Goal: Transaction & Acquisition: Purchase product/service

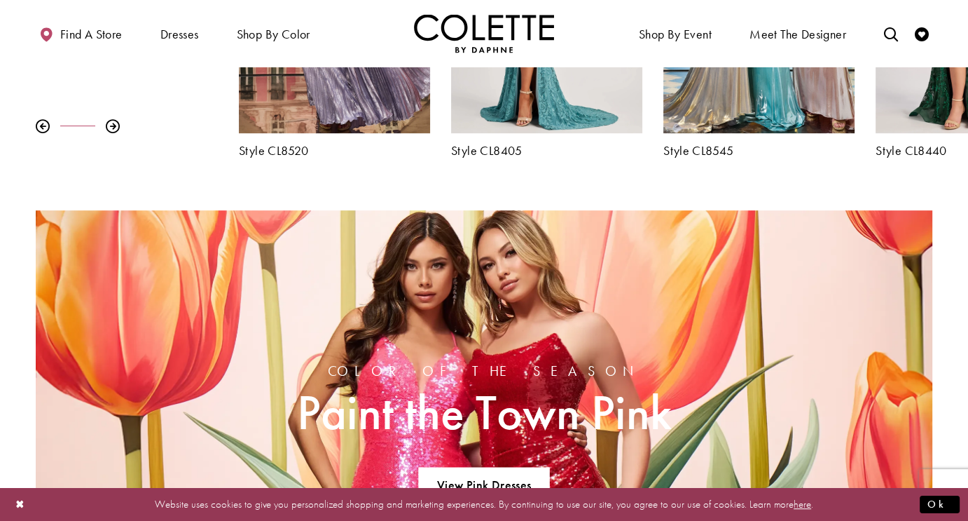
scroll to position [771, 0]
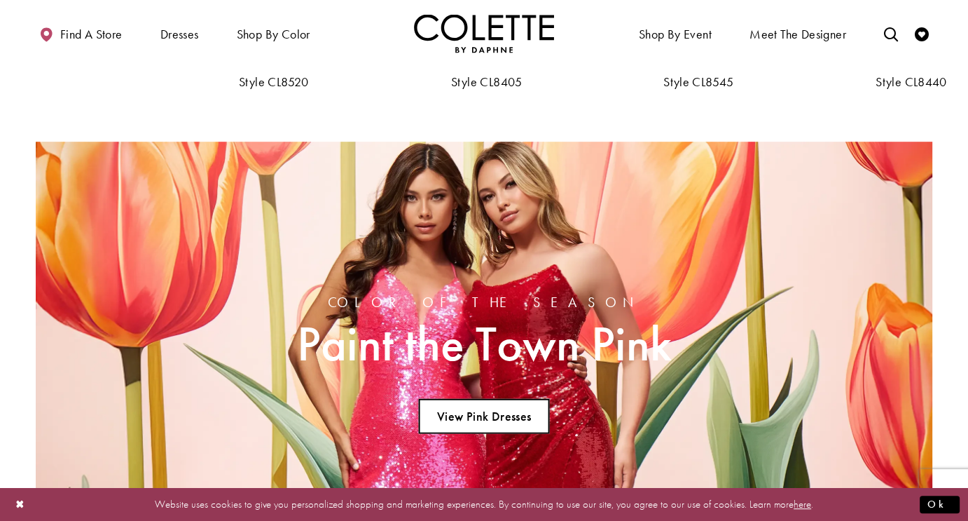
click at [481, 416] on link "View Pink Dresses" at bounding box center [483, 416] width 131 height 35
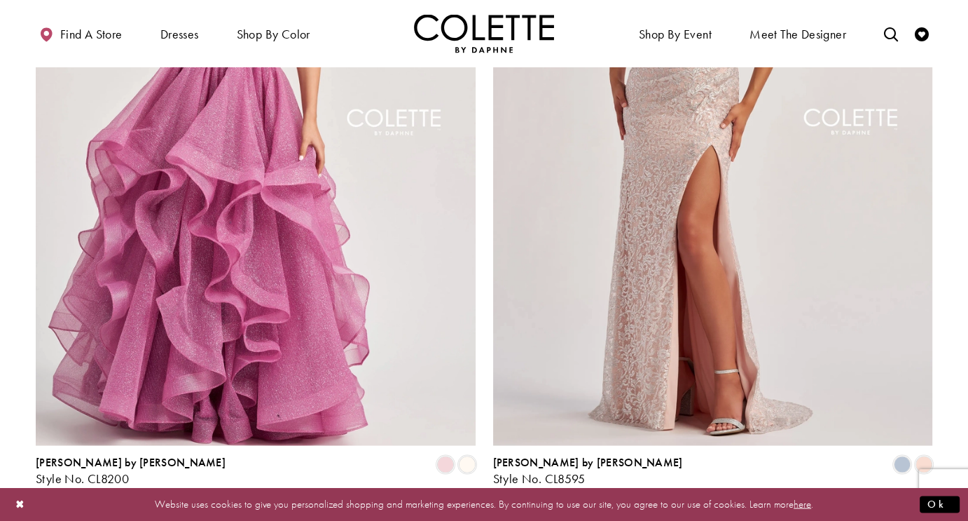
scroll to position [2663, 0]
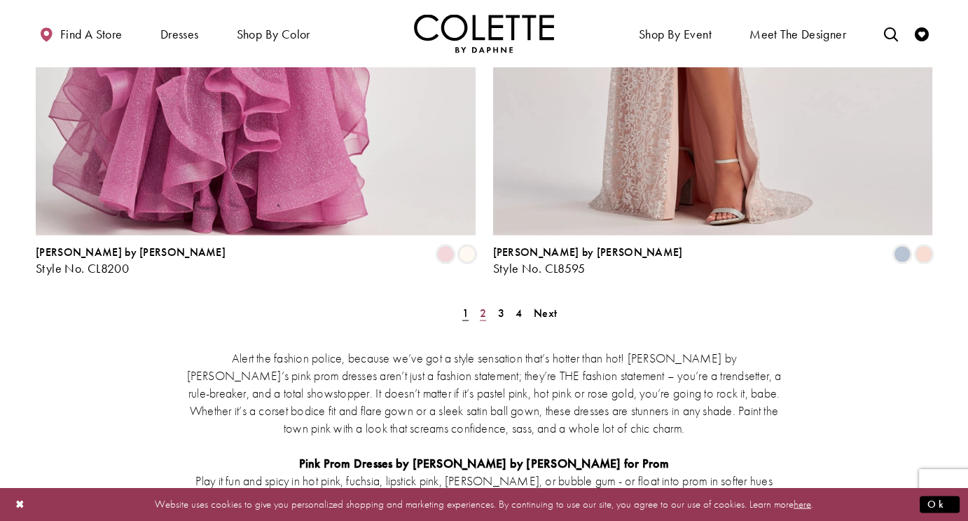
click at [486, 305] on span "2" at bounding box center [483, 312] width 6 height 15
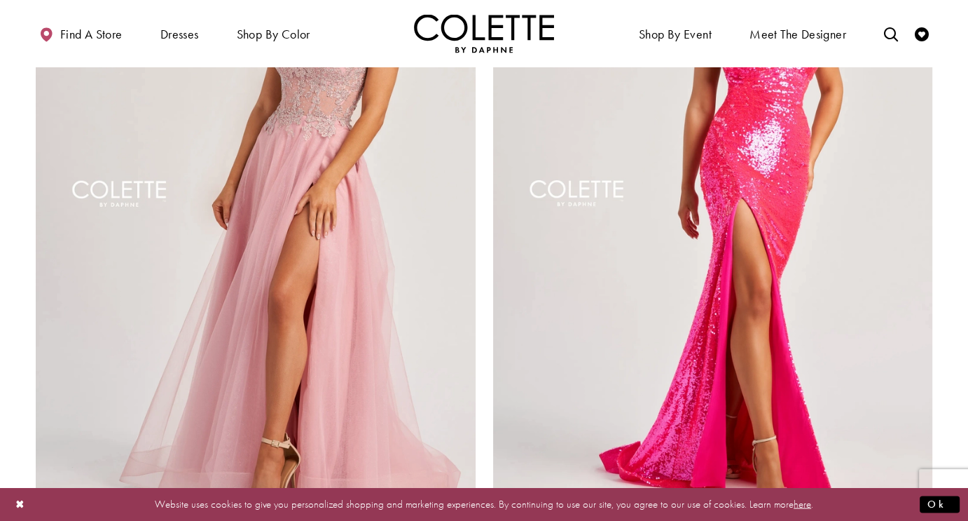
scroll to position [2388, 0]
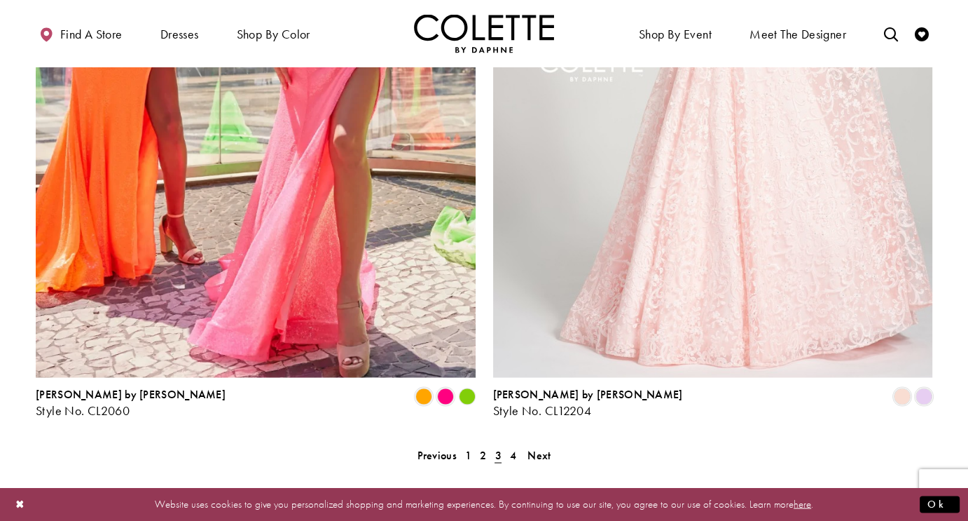
scroll to position [2528, 0]
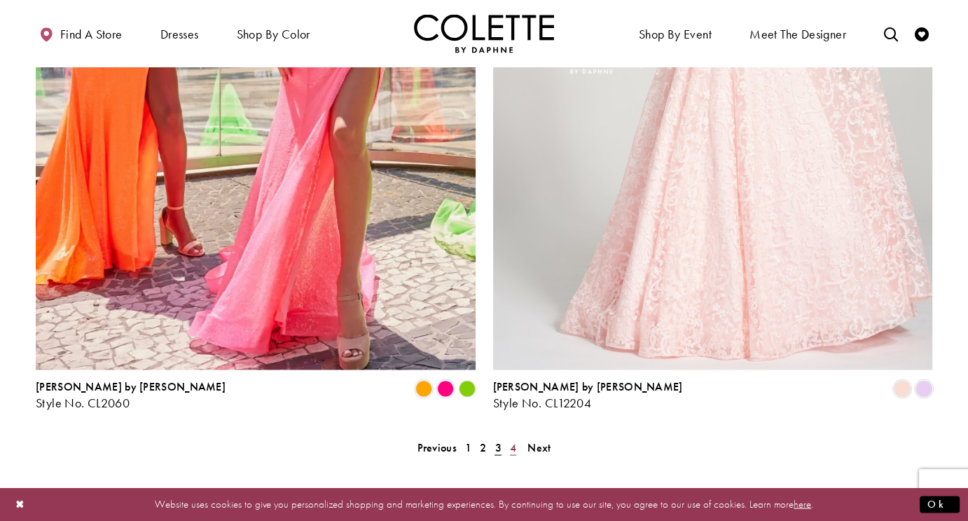
click at [512, 439] on span "4" at bounding box center [513, 446] width 6 height 15
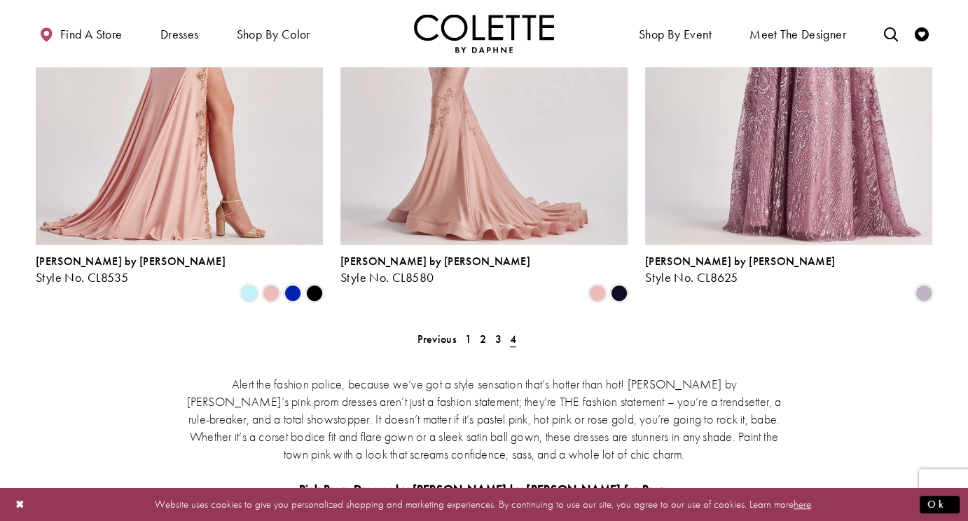
scroll to position [987, 0]
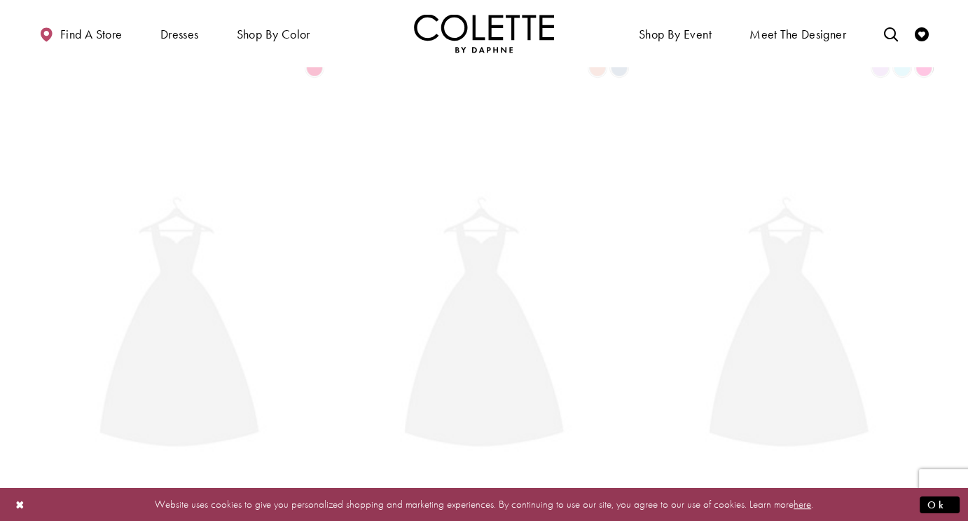
scroll to position [76, 0]
